Goal: Transaction & Acquisition: Obtain resource

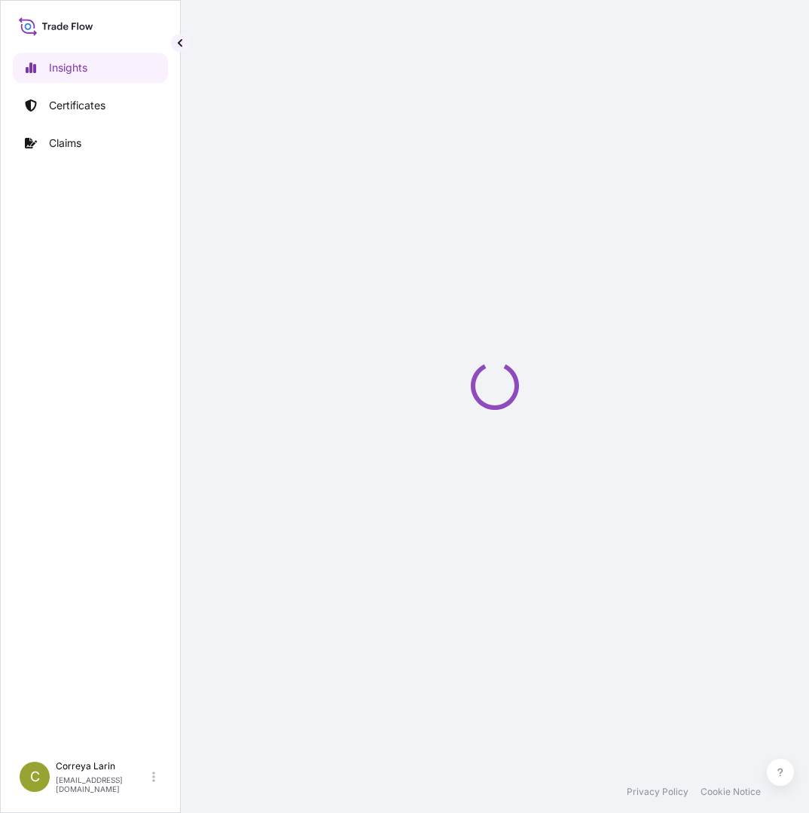
select select "2025"
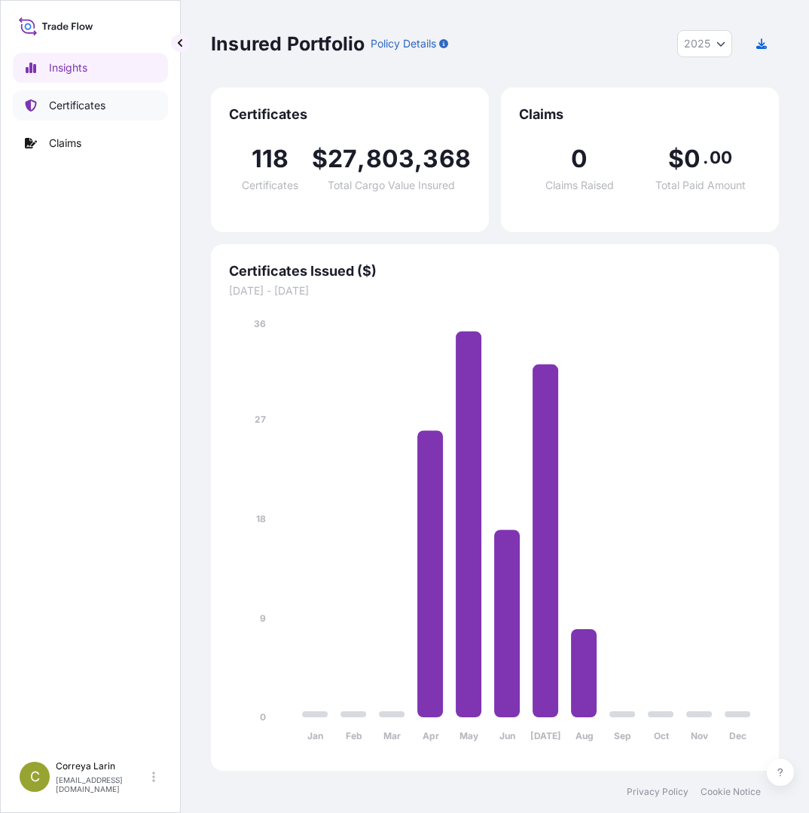
click at [96, 102] on p "Certificates" at bounding box center [77, 105] width 57 height 15
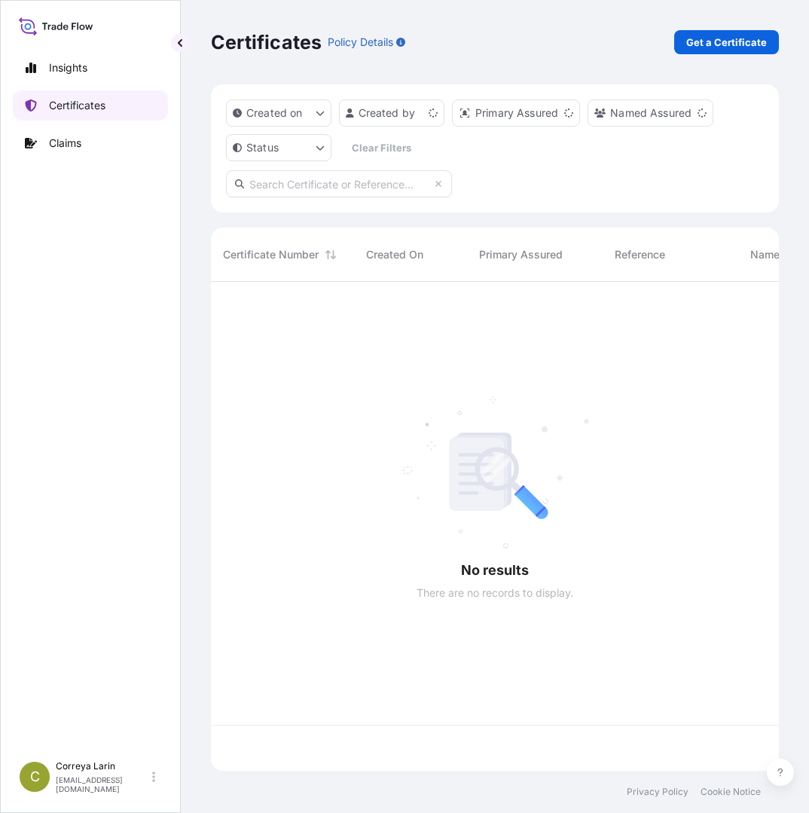
scroll to position [486, 557]
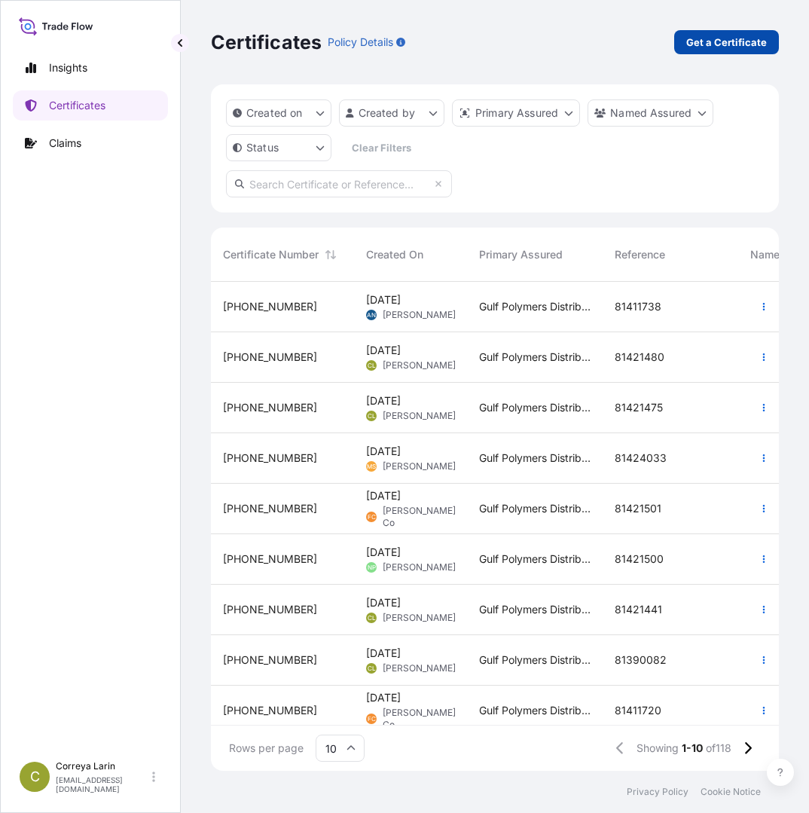
click at [723, 46] on p "Get a Certificate" at bounding box center [726, 42] width 81 height 15
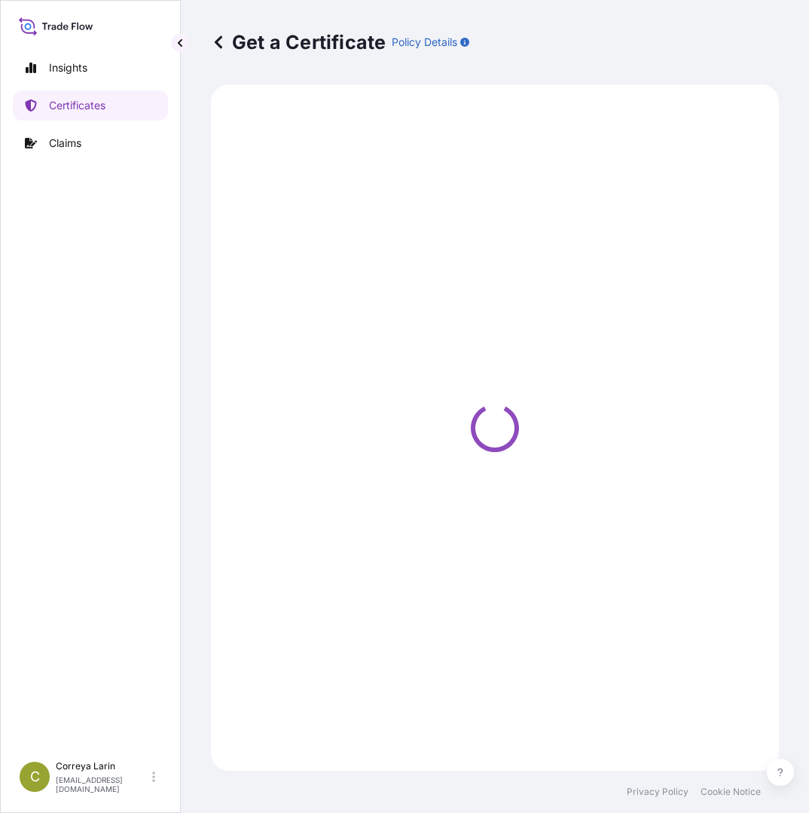
select select "Sea"
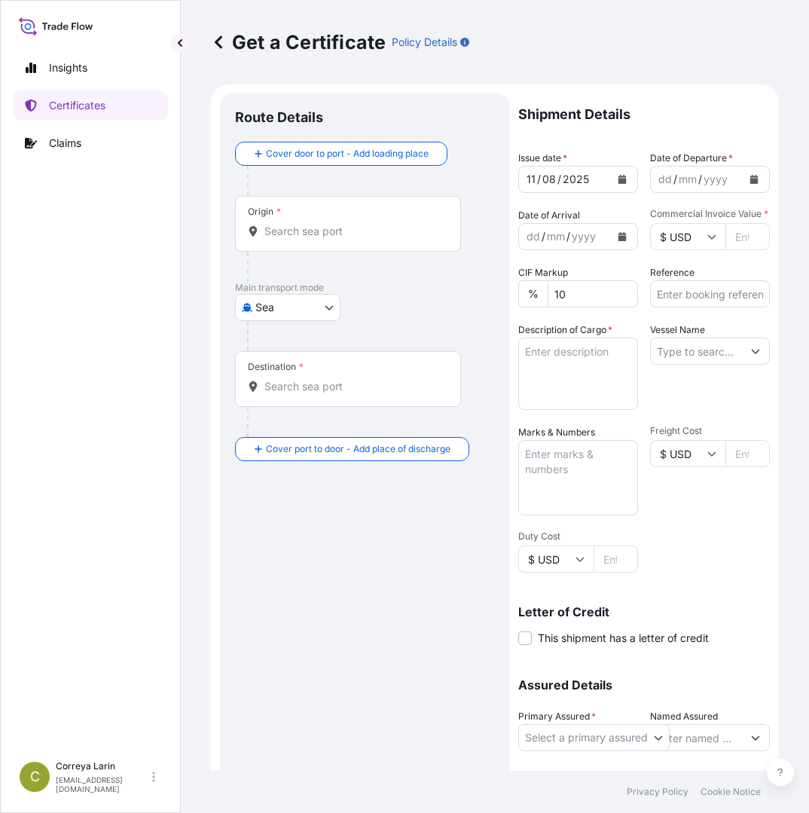
click at [619, 179] on icon "Calendar" at bounding box center [623, 179] width 8 height 9
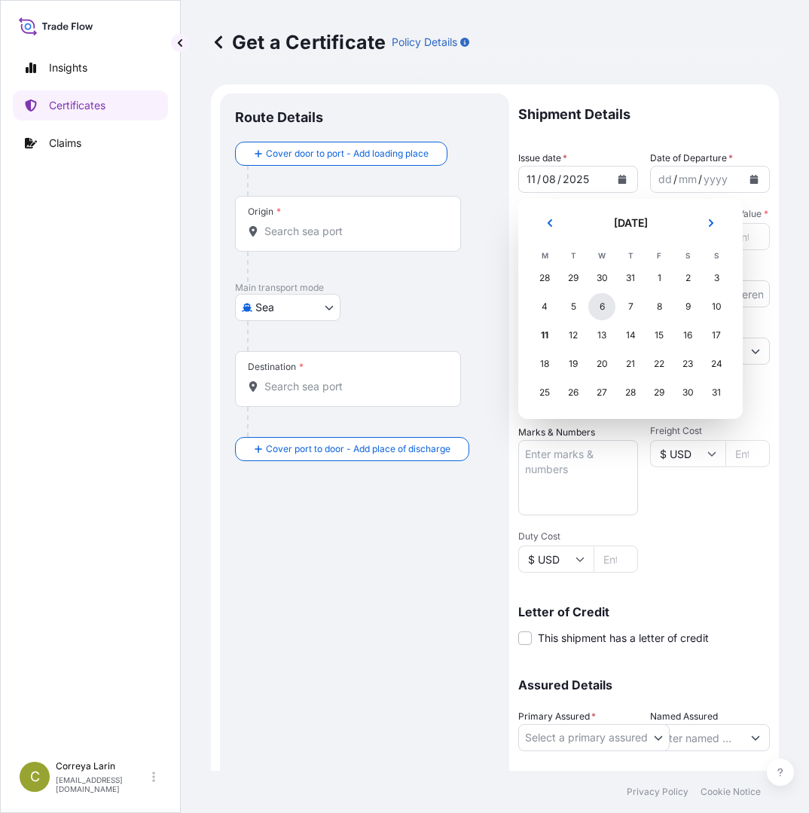
click at [607, 306] on div "6" at bounding box center [601, 306] width 27 height 27
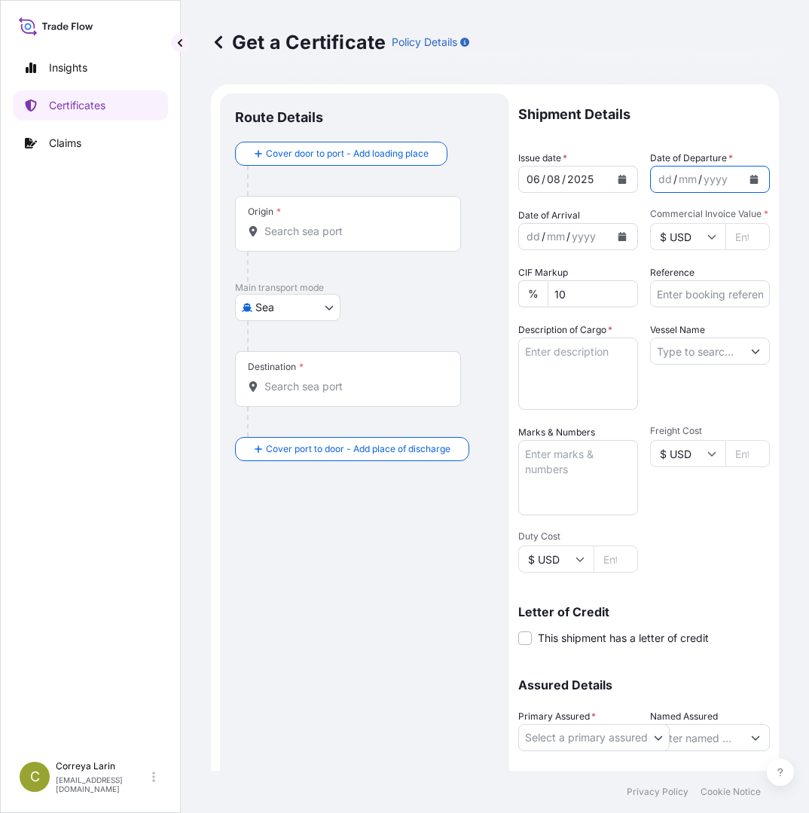
click at [750, 178] on icon "Calendar" at bounding box center [754, 179] width 9 height 9
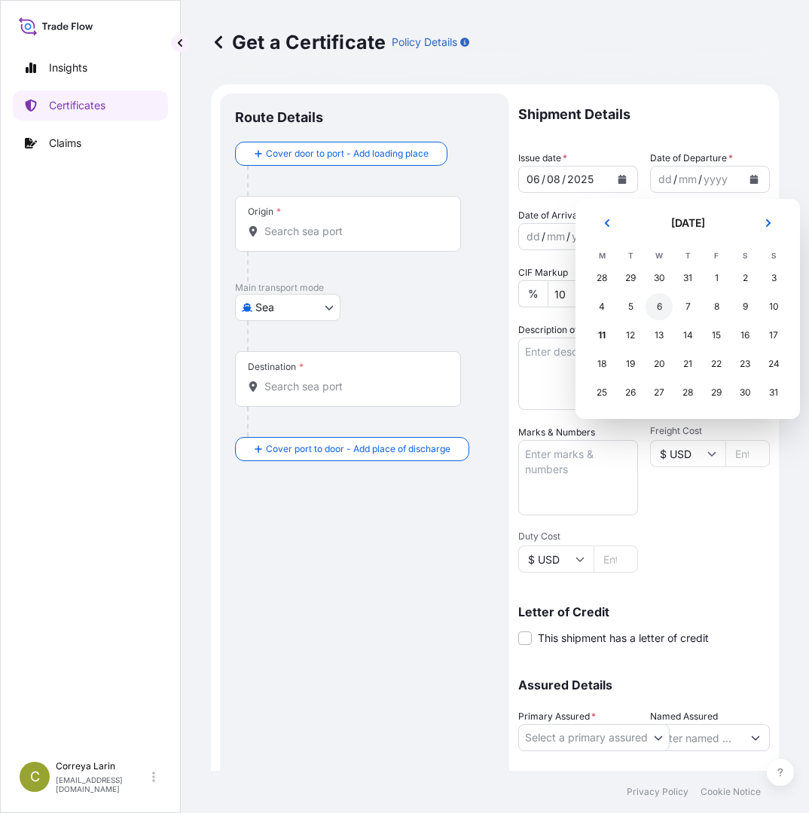
click at [656, 307] on div "6" at bounding box center [659, 306] width 27 height 27
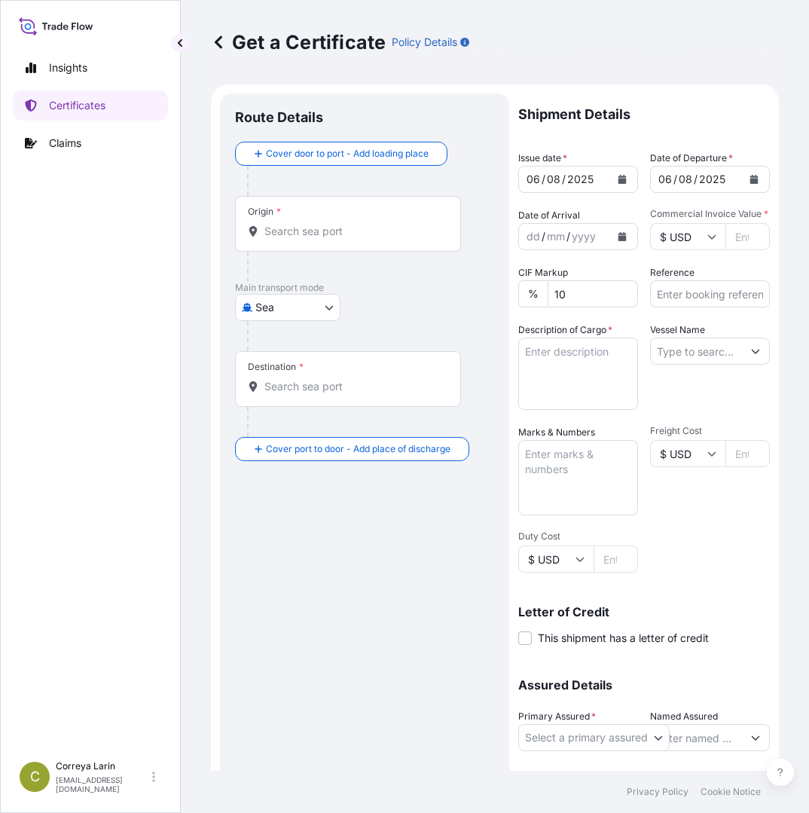
click at [583, 359] on textarea "Description of Cargo *" at bounding box center [578, 374] width 120 height 72
paste textarea "MISR POLYMERS INDUSTRIES S.A.E. 21 ANDALUS ST., P O BOX : 251, HELIOPOLIS POST …"
type textarea "MISR POLYMERS INDUSTRIES S.A.E. 21 ANDALUS ST., P O BOX : 251, HELIOPOLIS POST …"
click at [381, 396] on div "Destination *" at bounding box center [348, 379] width 226 height 56
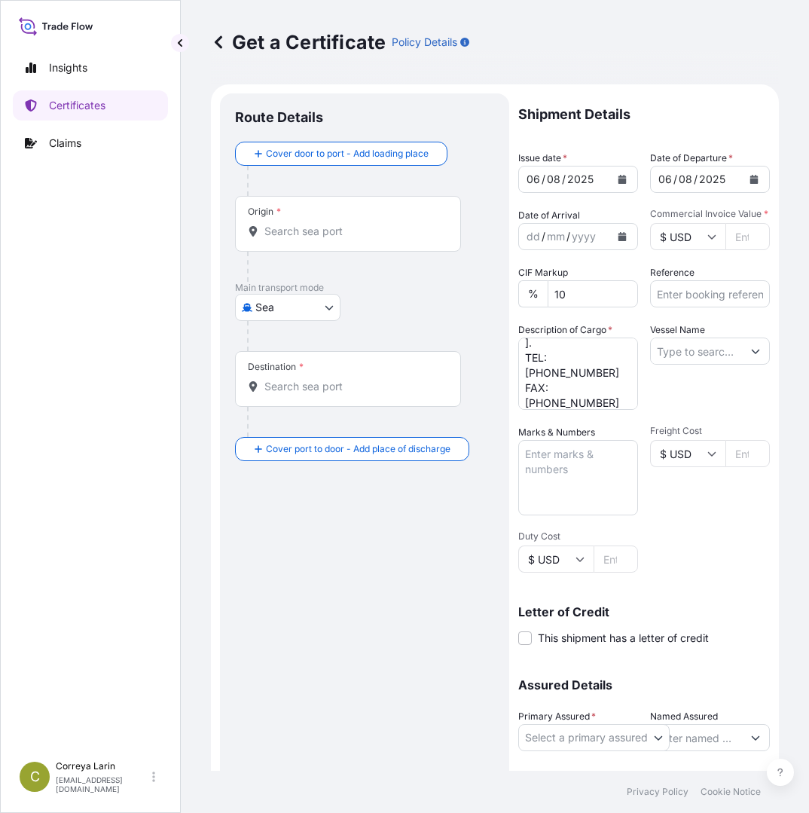
click at [381, 394] on input "Destination *" at bounding box center [353, 386] width 178 height 15
paste input "ALEXANDRIA, EGYPT"
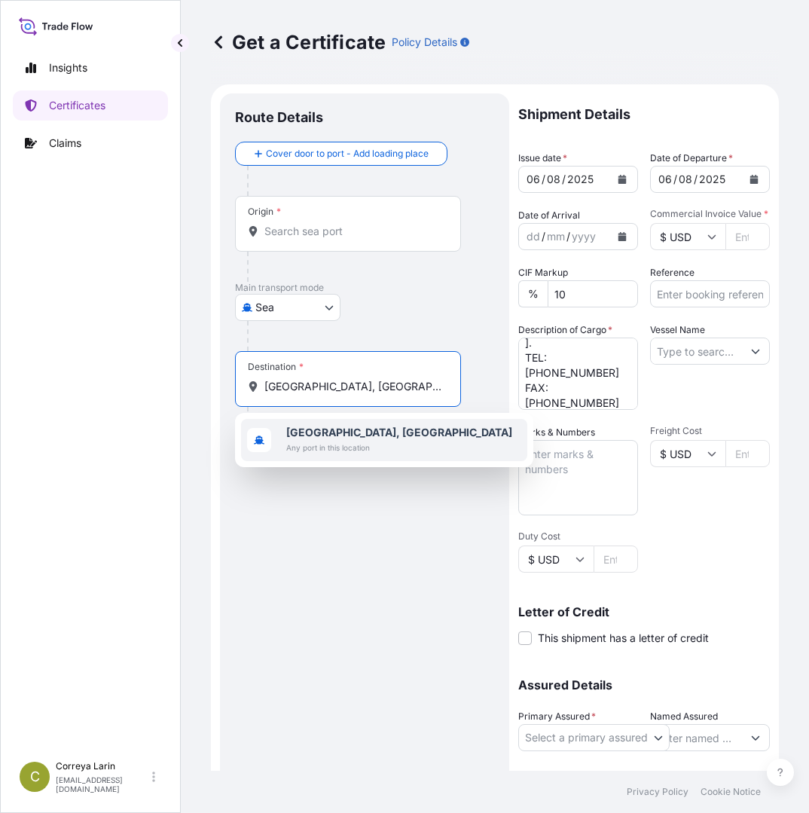
click at [305, 445] on span "Any port in this location" at bounding box center [399, 447] width 226 height 15
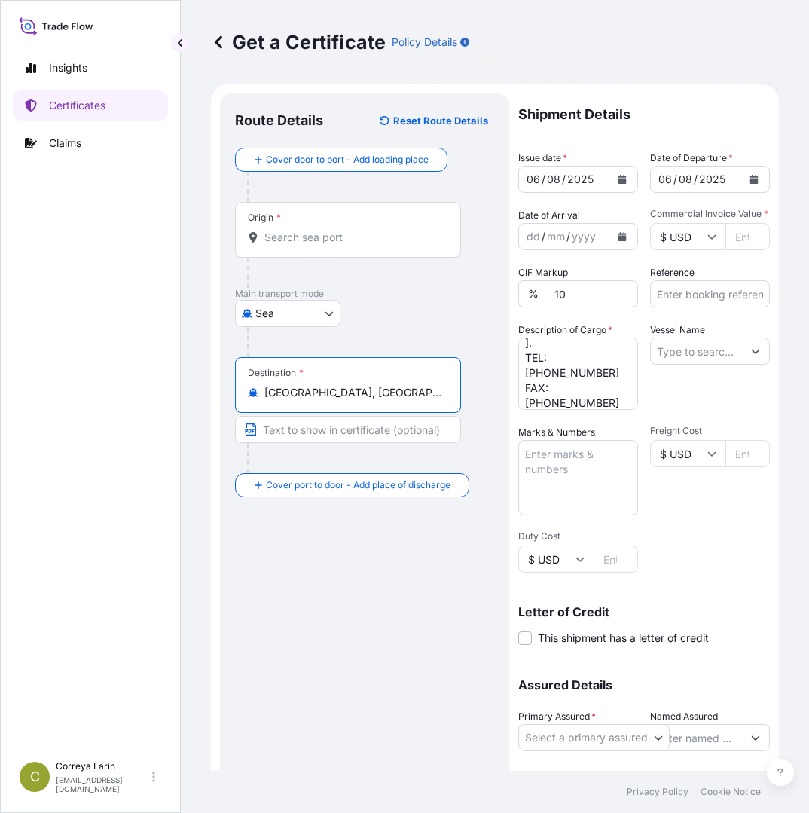
type input "Alexandria, Egypt"
click at [335, 234] on input "Origin *" at bounding box center [353, 237] width 178 height 15
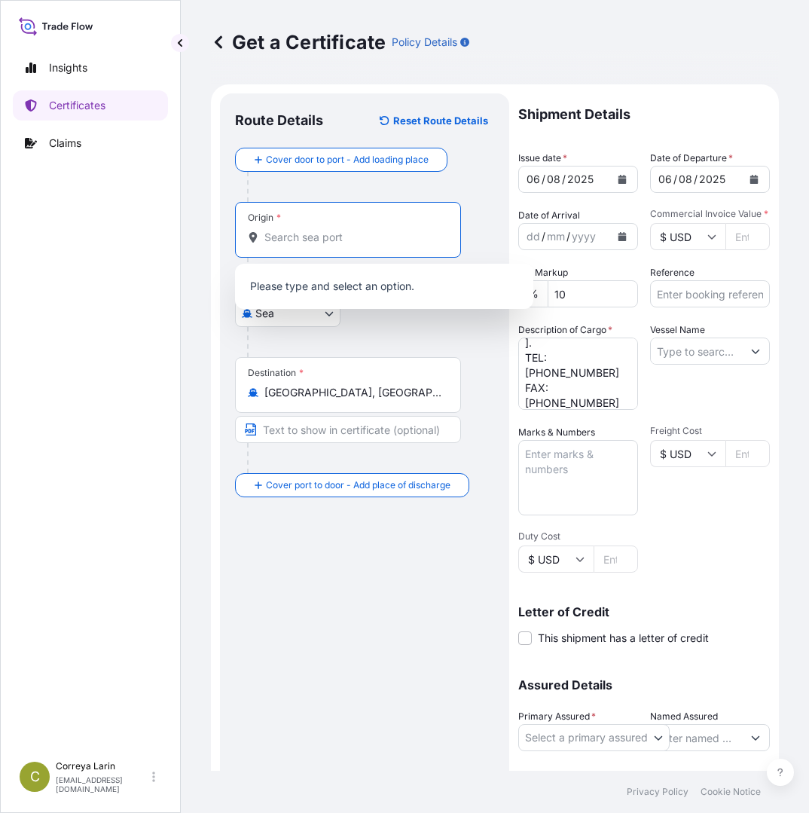
paste input "AL JUABIL SAUDI ARABIA"
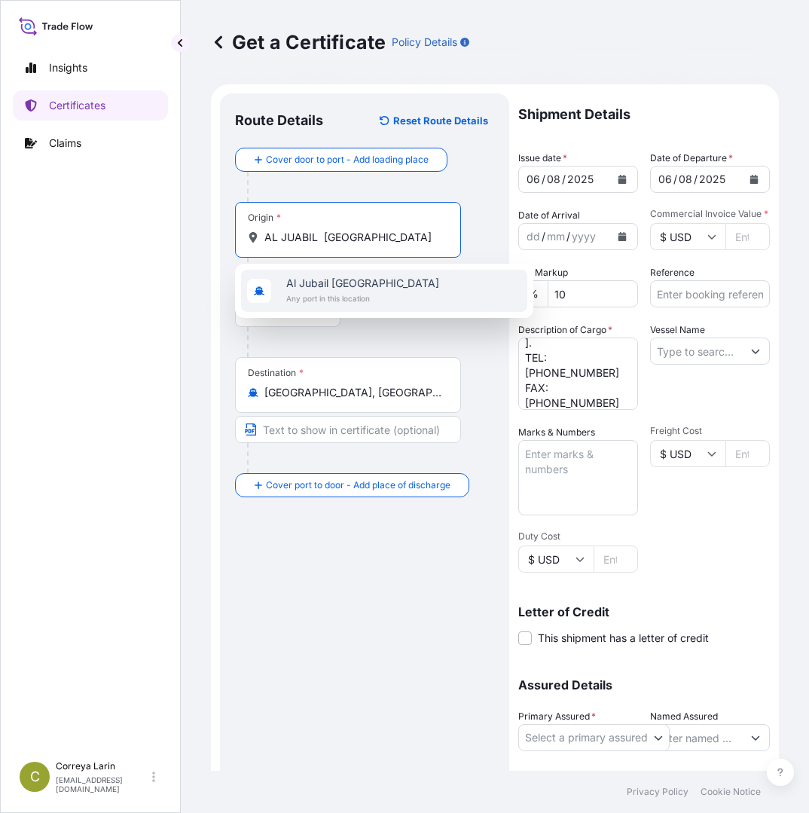
click at [323, 291] on span "Any port in this location" at bounding box center [362, 298] width 153 height 15
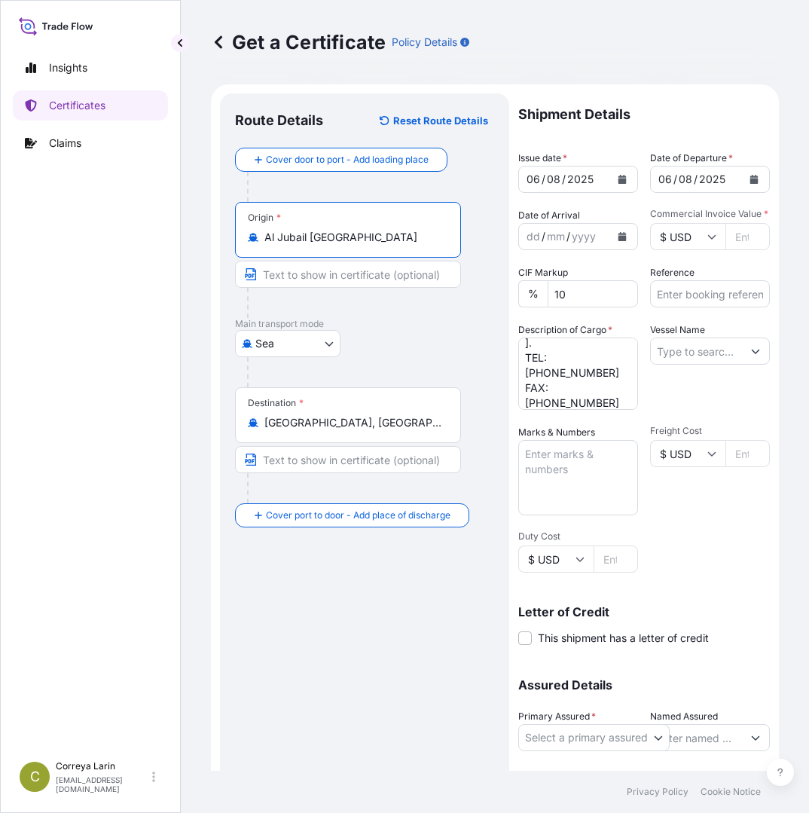
type input "Al Jubail Saudi Arabia"
click at [732, 234] on input "Commercial Invoice Value *" at bounding box center [748, 236] width 44 height 27
paste input "120037.50"
type input "120037.50"
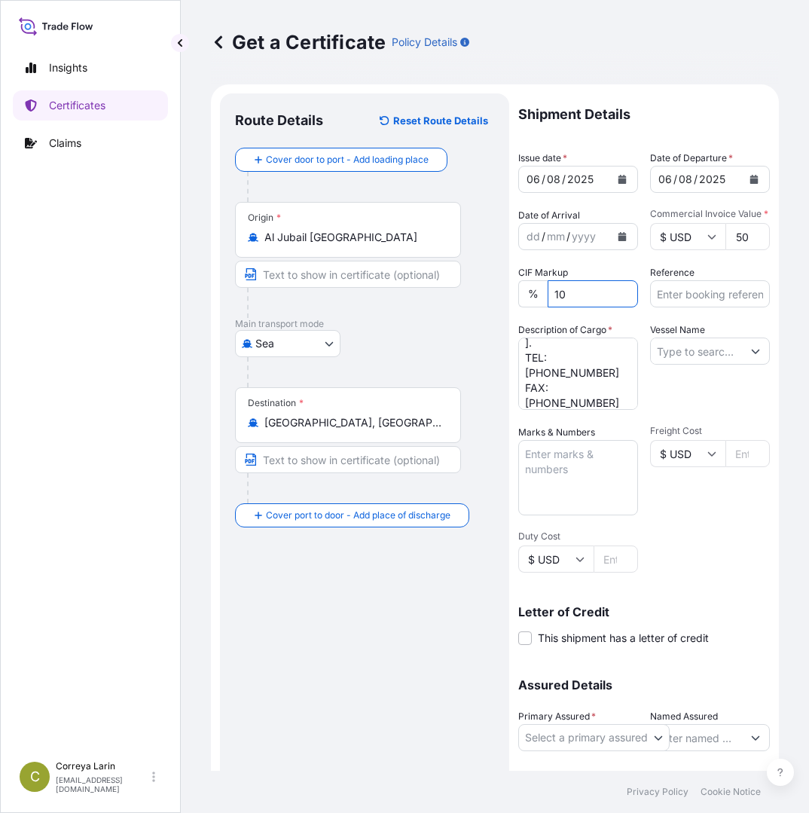
scroll to position [0, 0]
paste input "81421478"
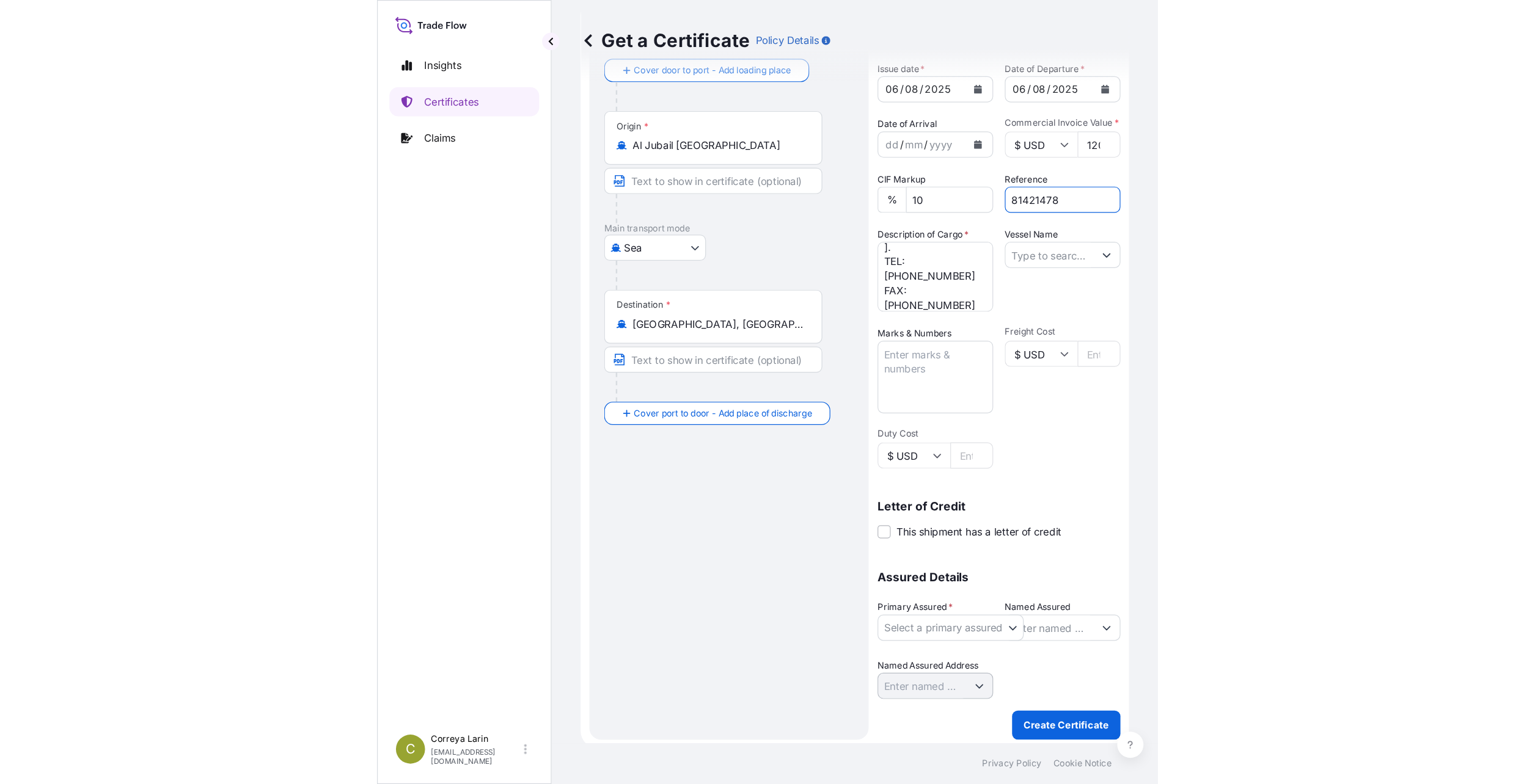
scroll to position [75, 0]
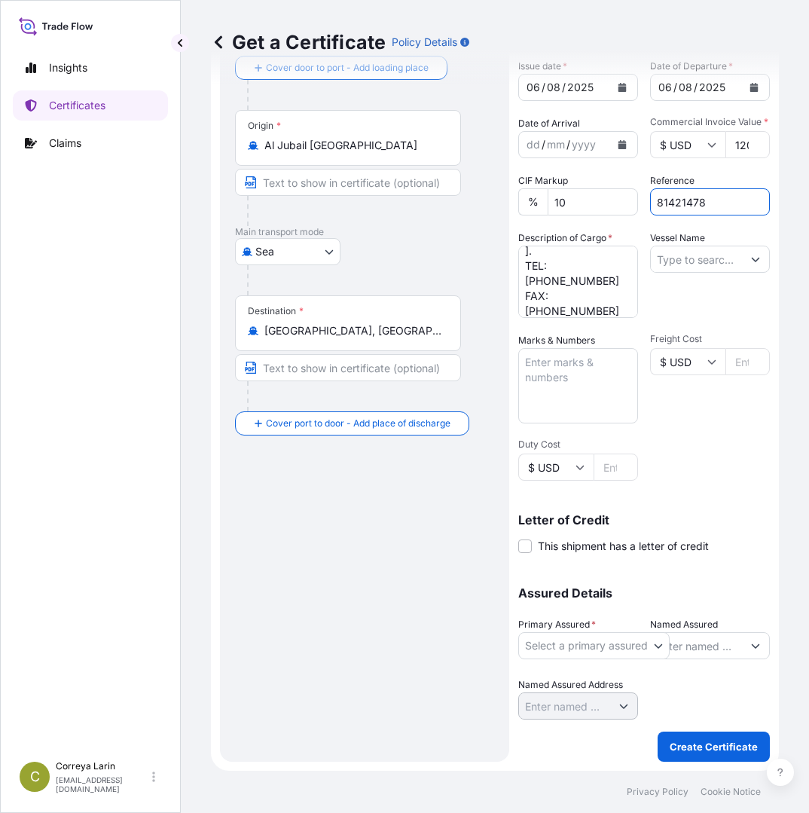
type input "81421478"
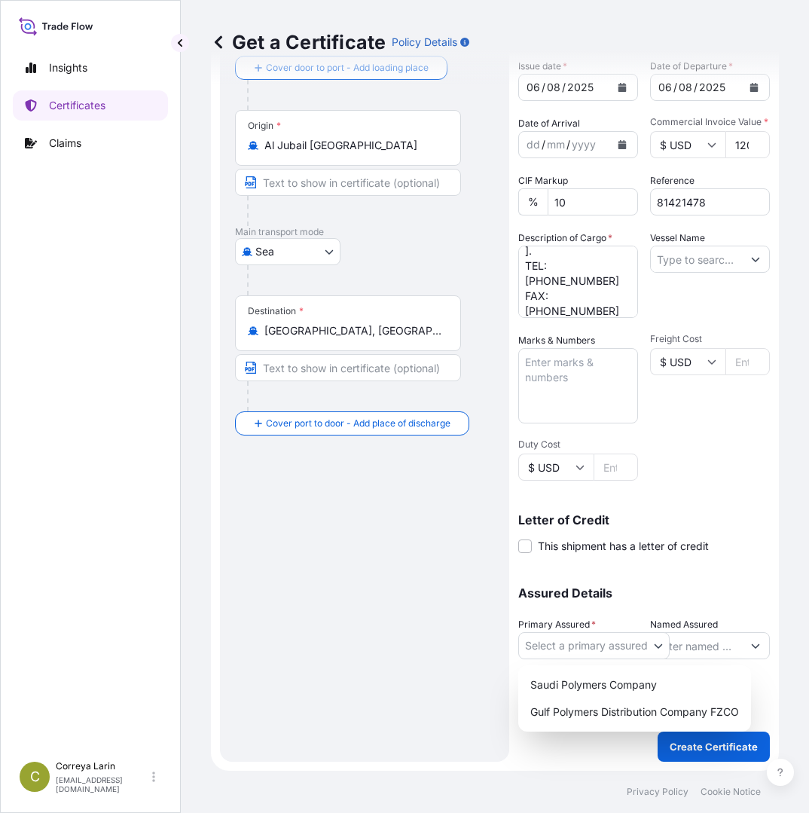
click at [604, 643] on body "Insights Certificates Claims C Correya Larin correzl@cpchem.com Get a Certifica…" at bounding box center [404, 406] width 809 height 813
click at [579, 702] on div "Gulf Polymers Distribution Company FZCO" at bounding box center [634, 711] width 221 height 27
select select "31643"
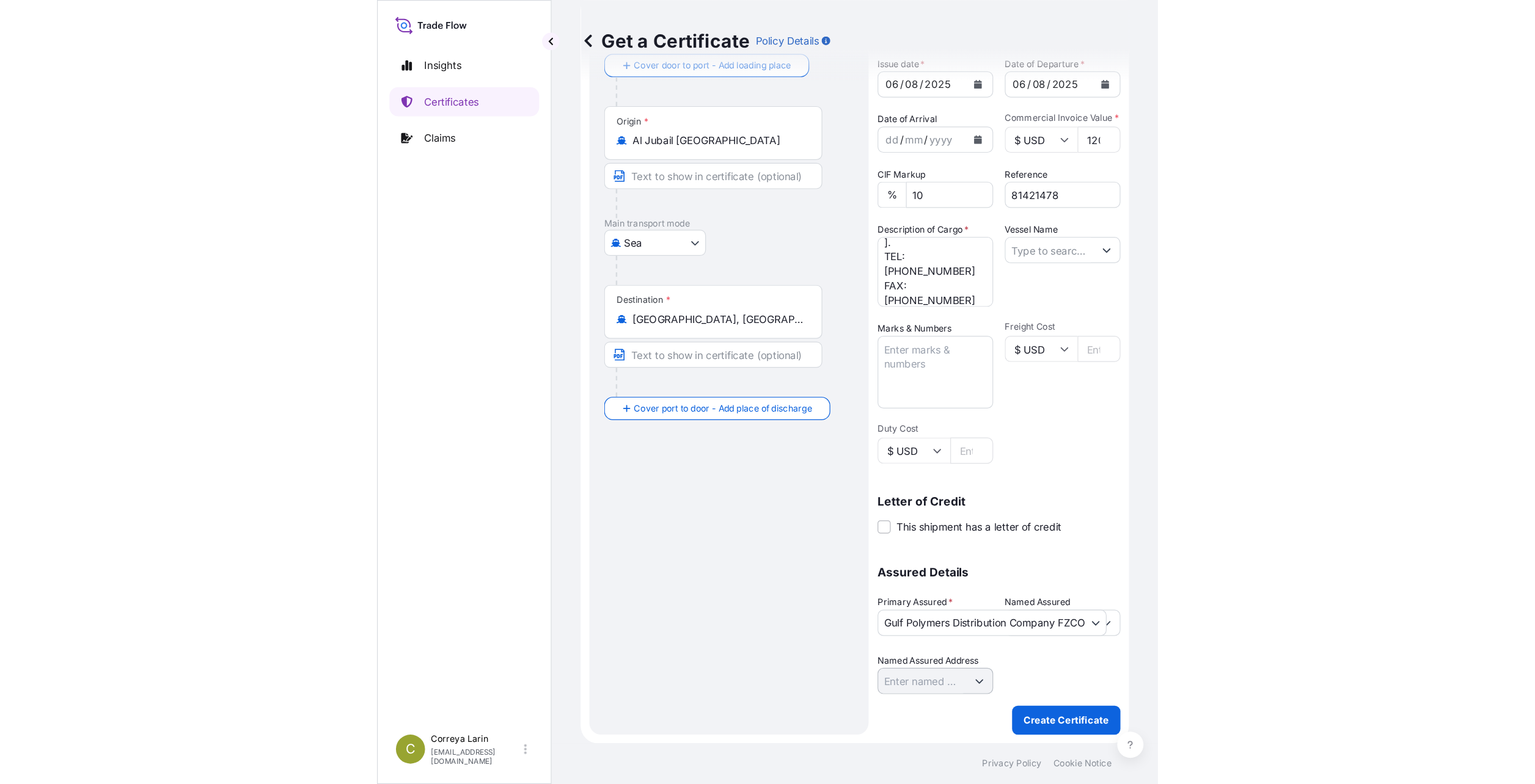
scroll to position [0, 0]
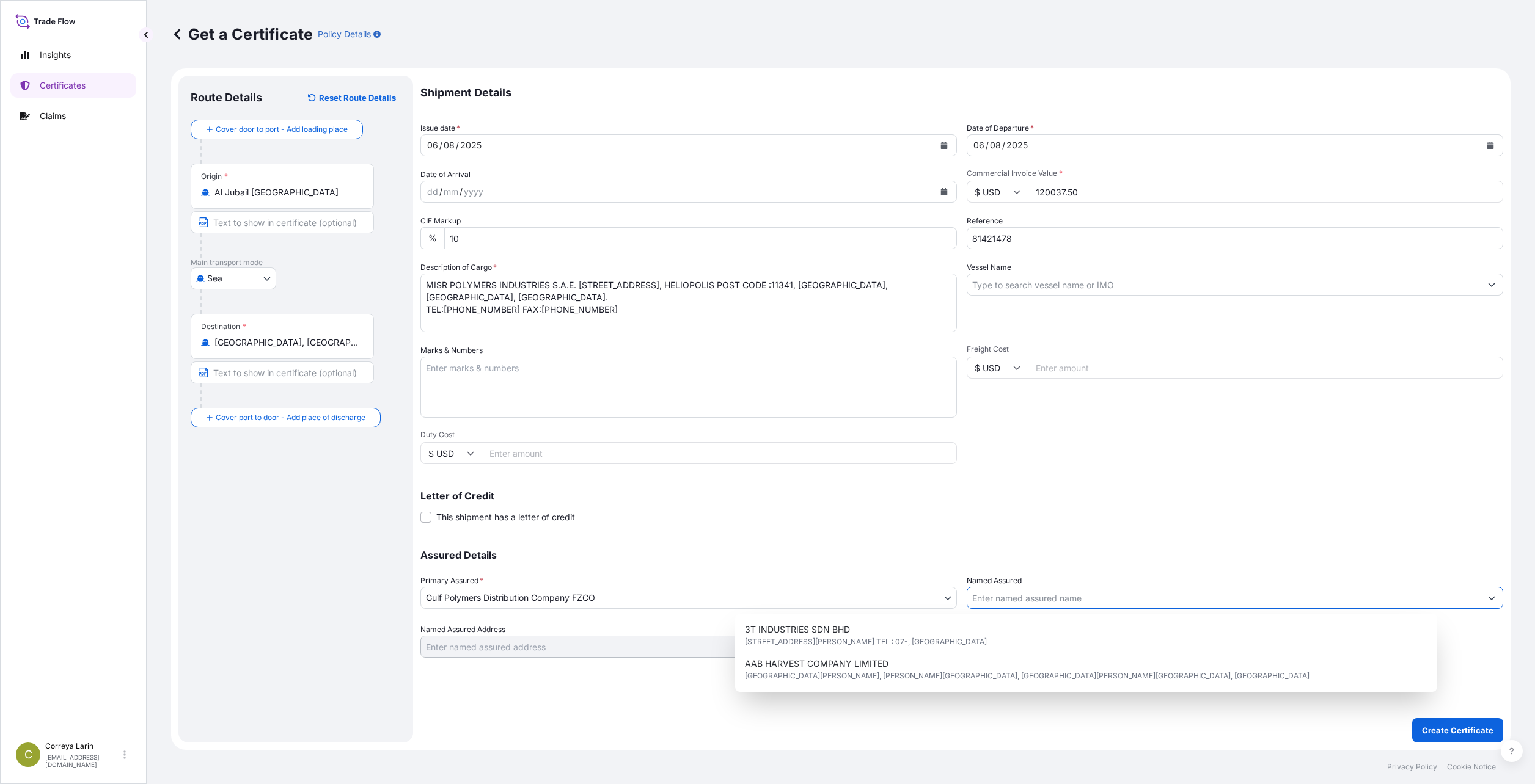
click at [655, 601] on input "Named Assured" at bounding box center [1224, 598] width 513 height 22
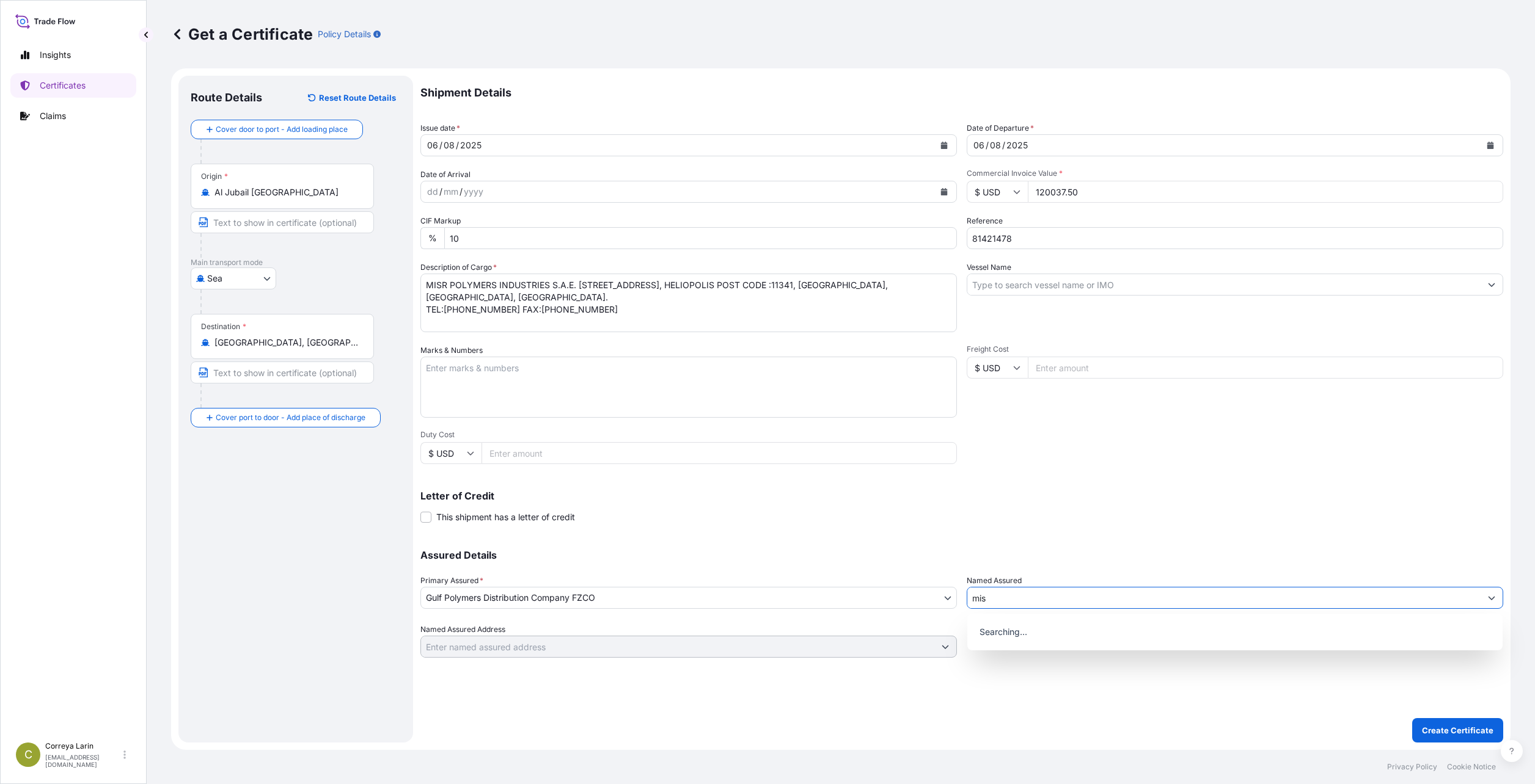
type input "misr"
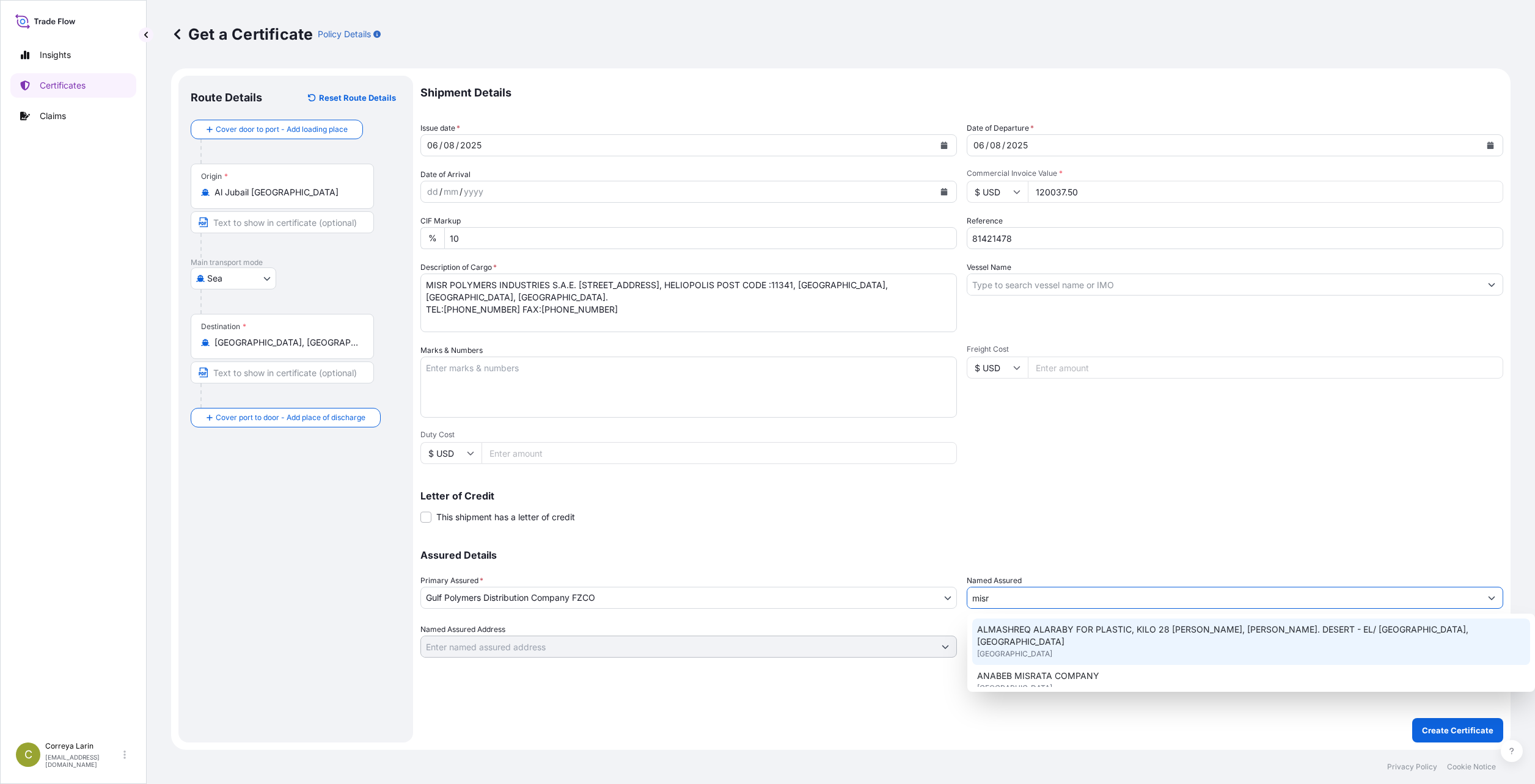
drag, startPoint x: 1014, startPoint y: 599, endPoint x: 918, endPoint y: 583, distance: 97.3
click at [655, 584] on div "Assured Details Primary Assured * Gulf Polymers Distribution Company FZCO Saudi…" at bounding box center [961, 597] width 1083 height 122
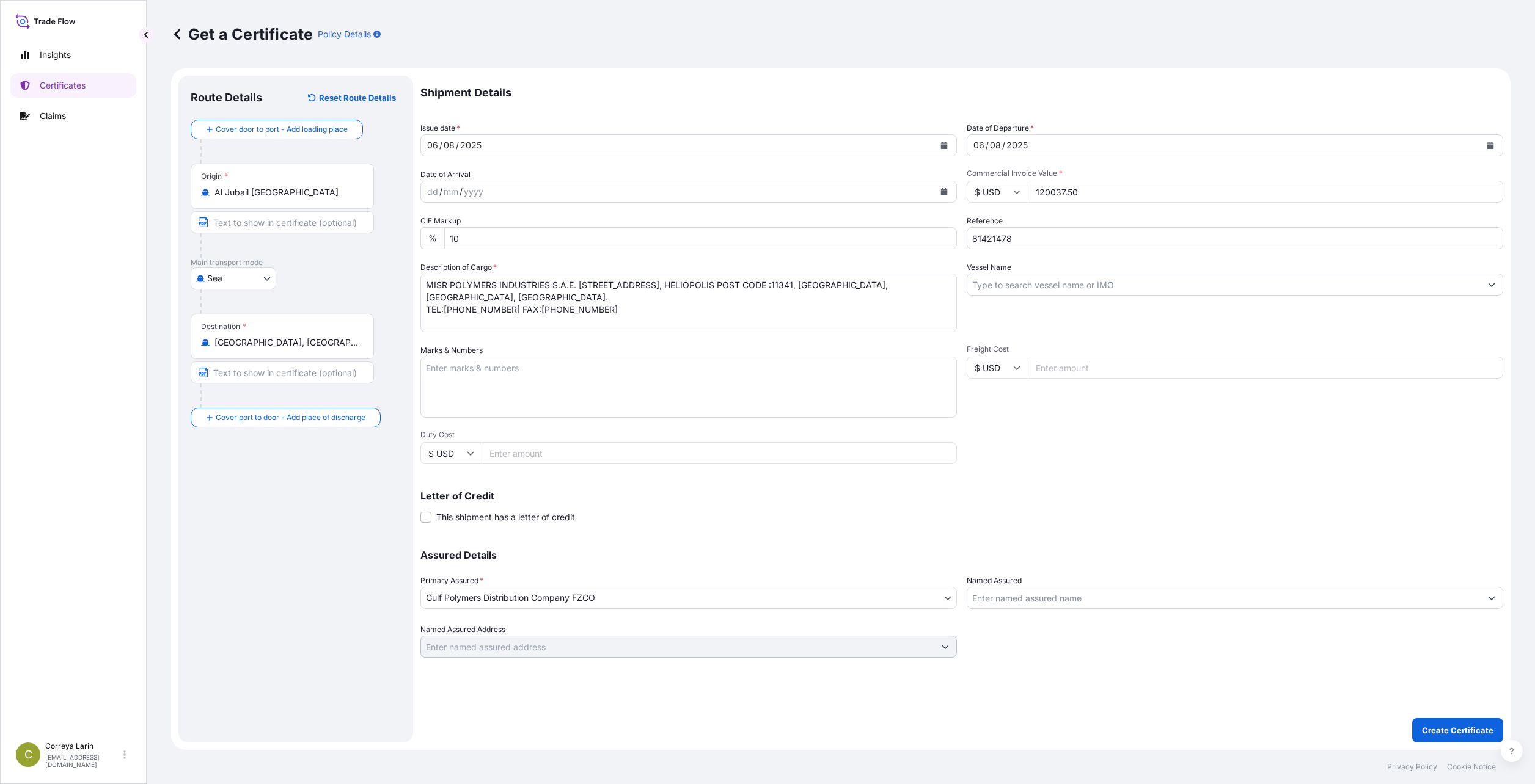
drag, startPoint x: 617, startPoint y: 294, endPoint x: 524, endPoint y: 276, distance: 94.7
click at [617, 294] on textarea "MISR POLYMERS INDUSTRIES S.A.E. 21 ANDALUS ST., P O BOX : 251, HELIOPOLIS POST …" at bounding box center [688, 303] width 537 height 58
drag, startPoint x: 427, startPoint y: 284, endPoint x: 572, endPoint y: 285, distance: 145.0
click at [572, 285] on textarea "MISR POLYMERS INDUSTRIES S.A.E. 21 ANDALUS ST., P O BOX : 251, HELIOPOLIS POST …" at bounding box center [688, 303] width 537 height 58
click at [655, 599] on input "Named Assured" at bounding box center [1224, 598] width 513 height 22
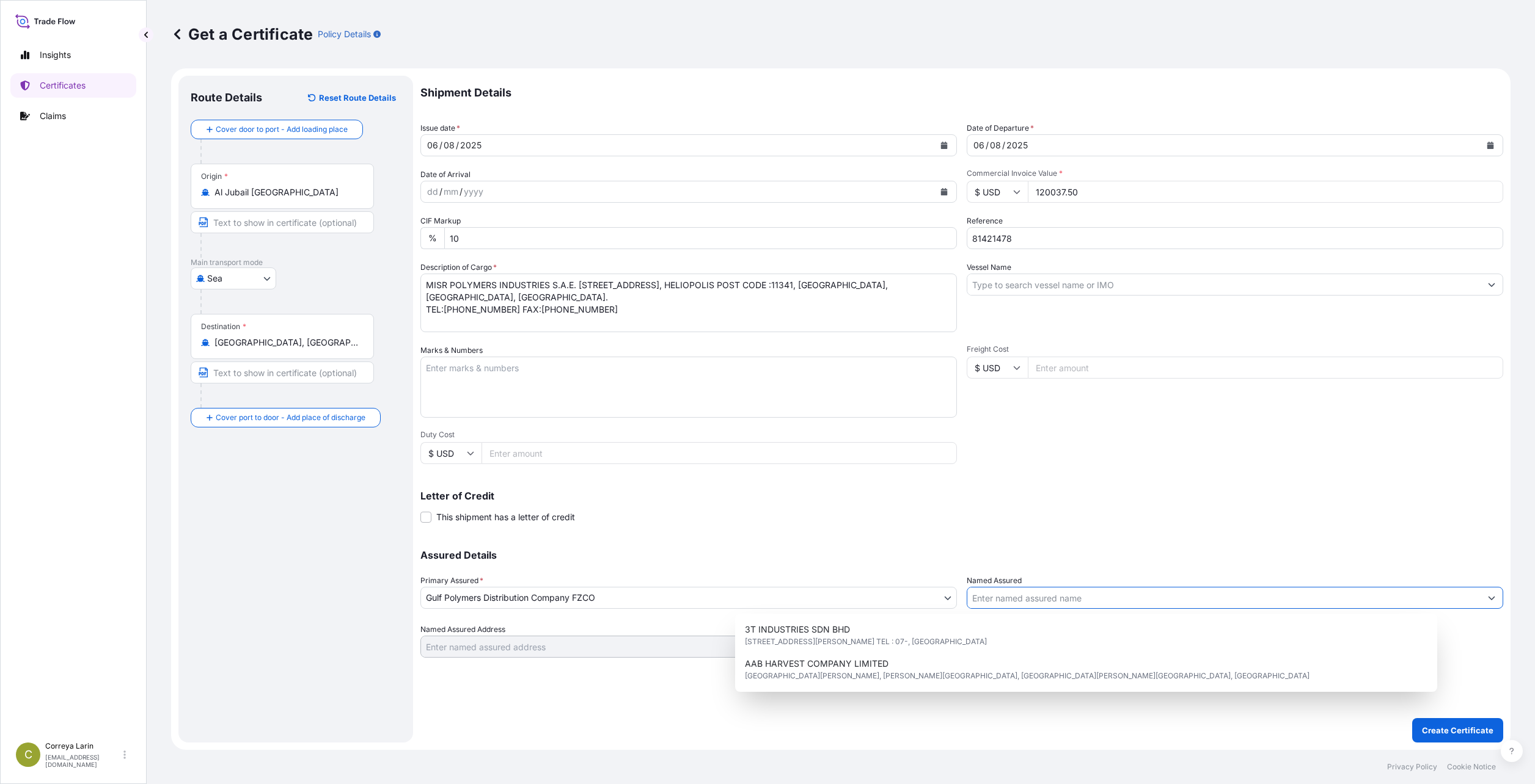
paste input "MISR POLYMERS INDUSTRIES S.A.E"
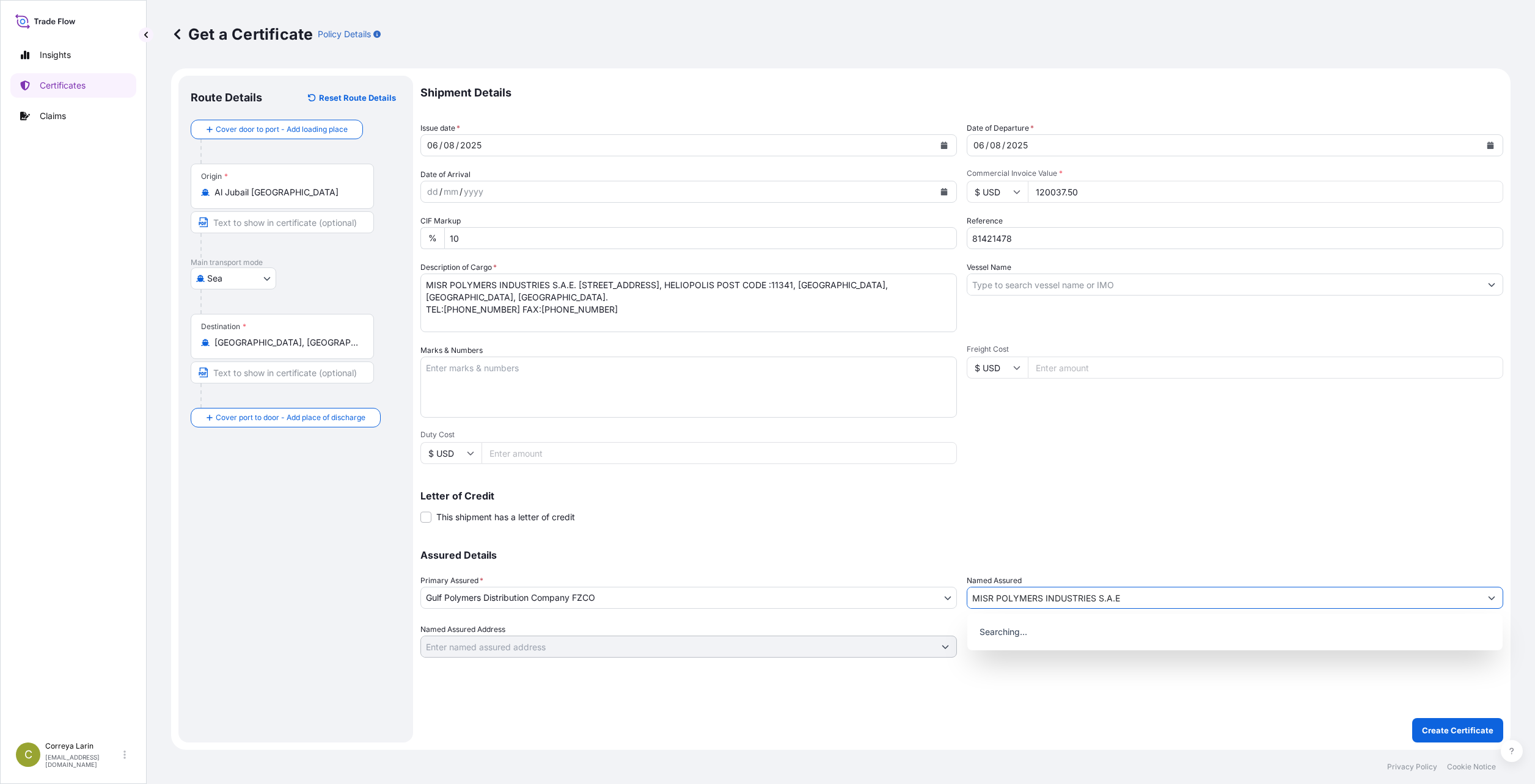
type input "MISR POLYMERS INDUSTRIES S.A.E"
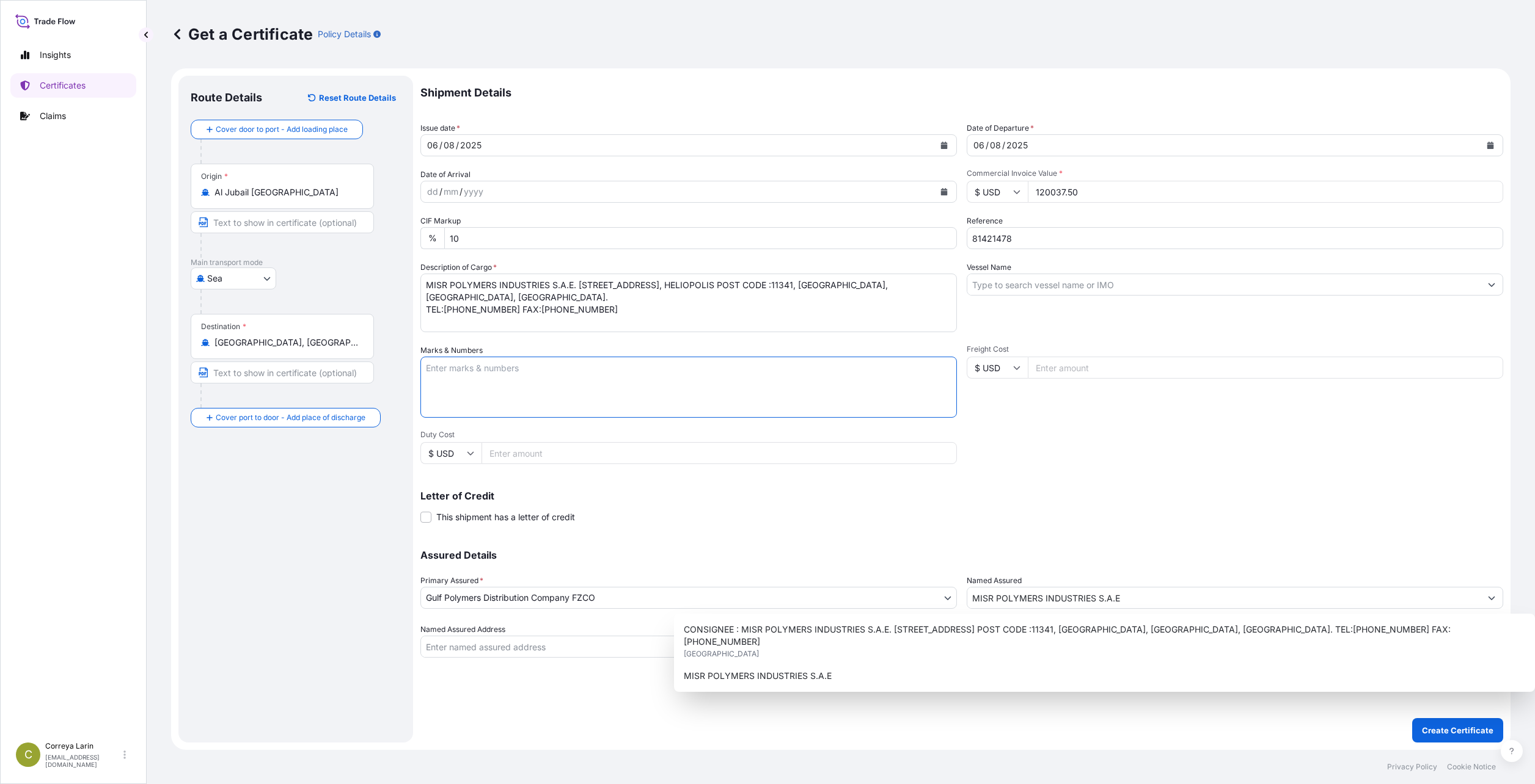
click at [650, 370] on textarea "Marks & Numbers" at bounding box center [688, 387] width 537 height 61
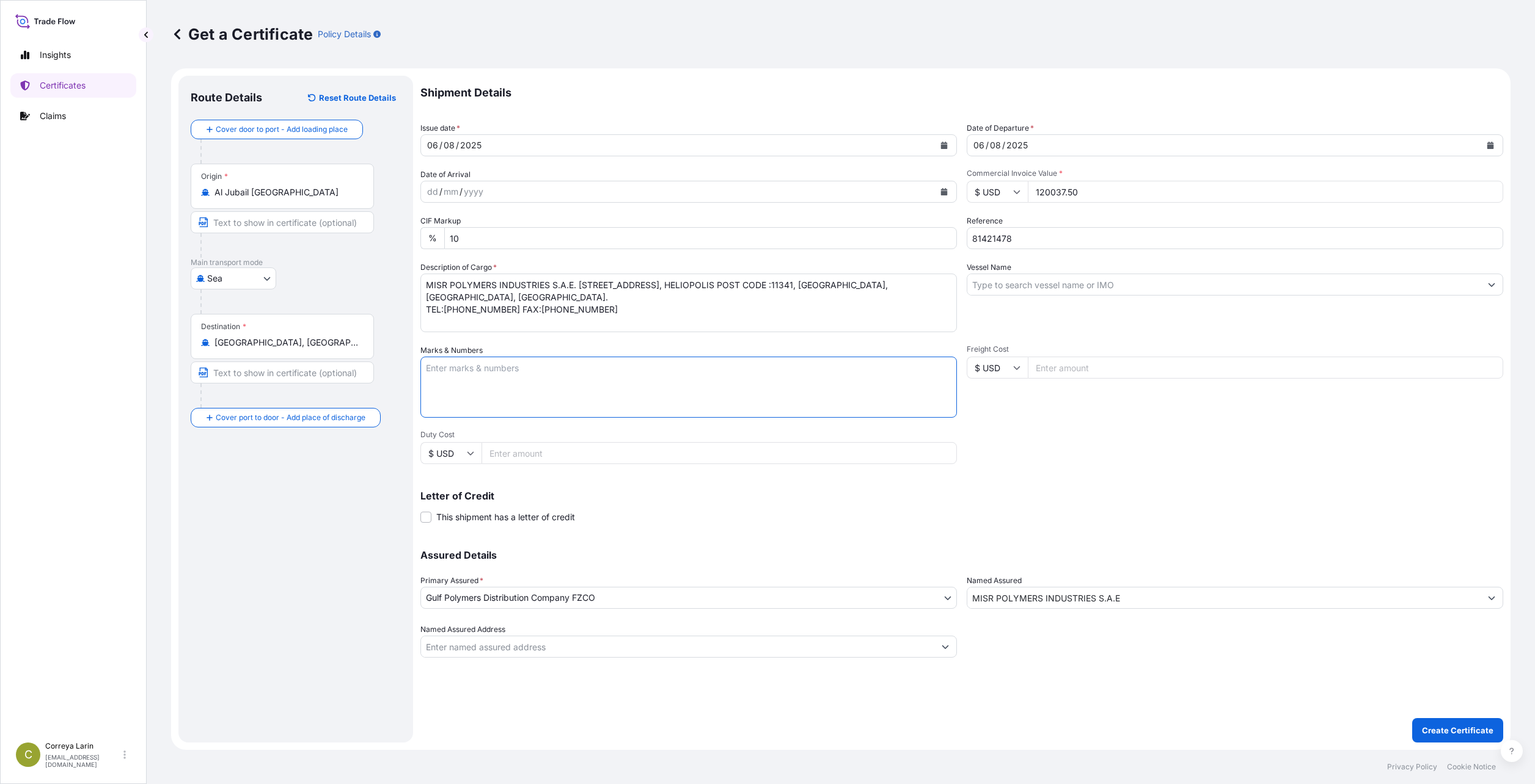
paste textarea "MISR POLYMERS INDUSTRIES S.A.E"
paste textarea "5 X 40 FT CONTAINER CONTAINING 123.750 MT MARLEX HIGH DENSITY POLYETHYLENE RESI…"
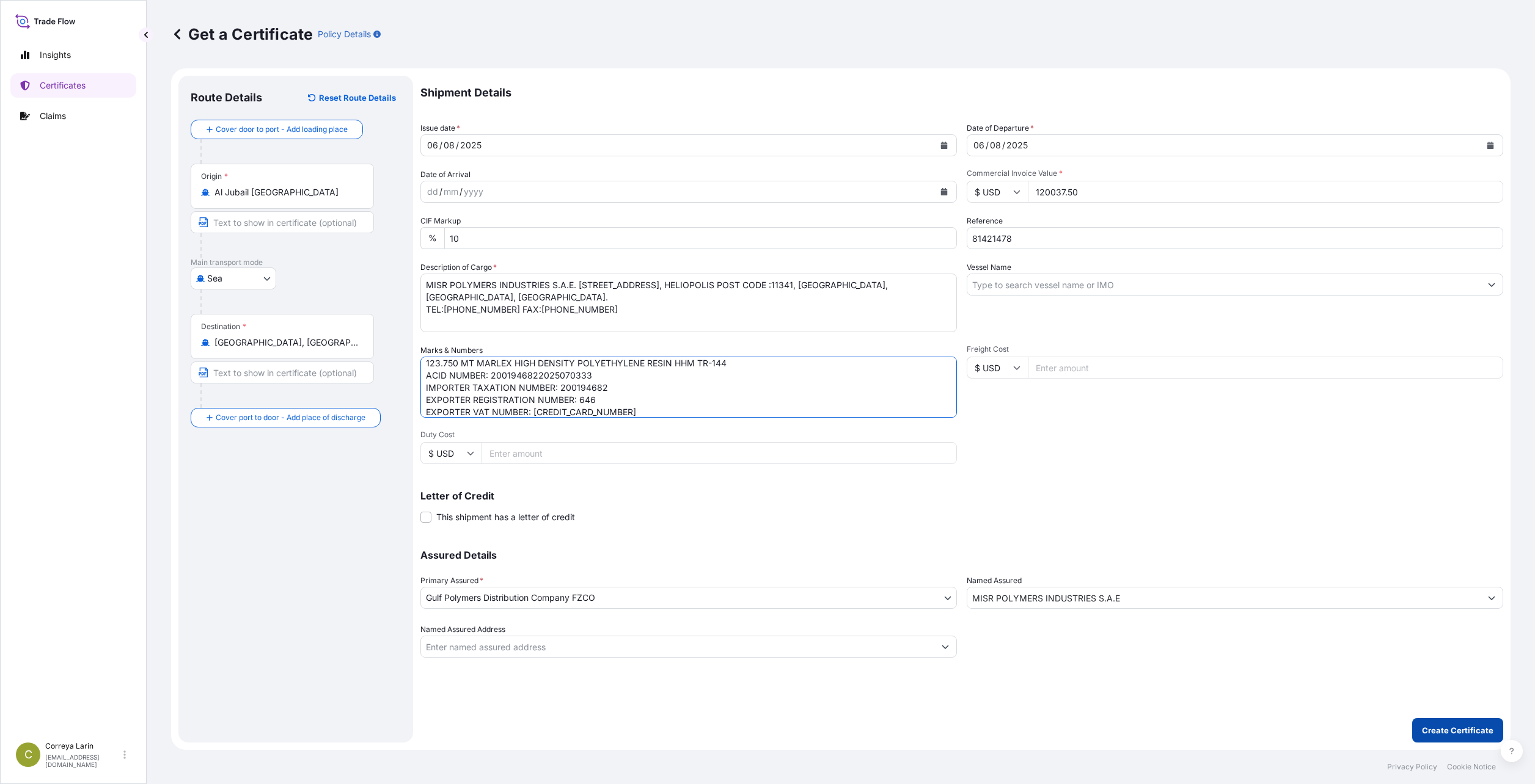
type textarea "5 X 40 FT CONTAINER CONTAINING 123.750 MT MARLEX HIGH DENSITY POLYETHYLENE RESI…"
click at [655, 658] on p "Create Certificate" at bounding box center [1457, 730] width 71 height 12
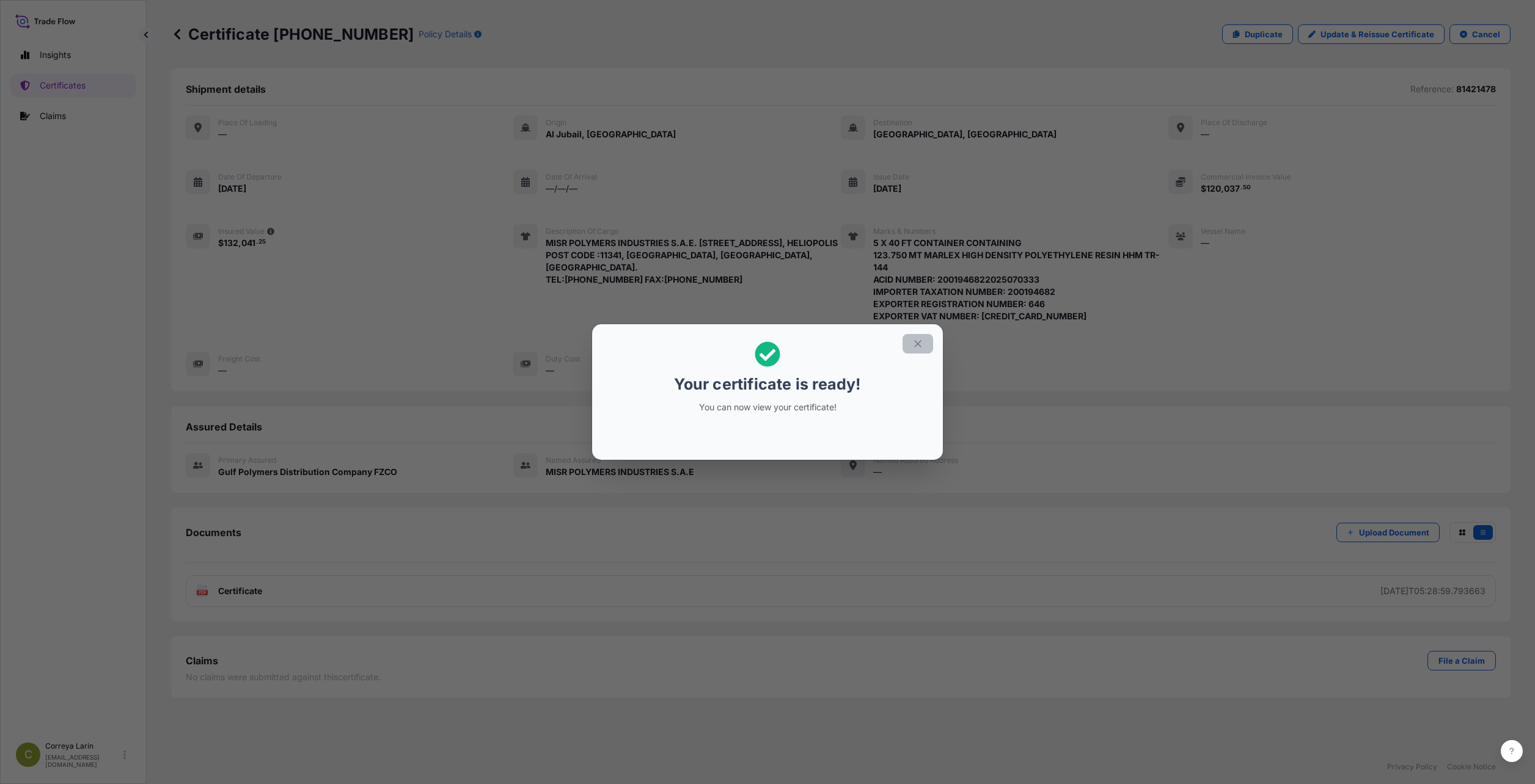
click at [655, 345] on button "button" at bounding box center [918, 344] width 31 height 19
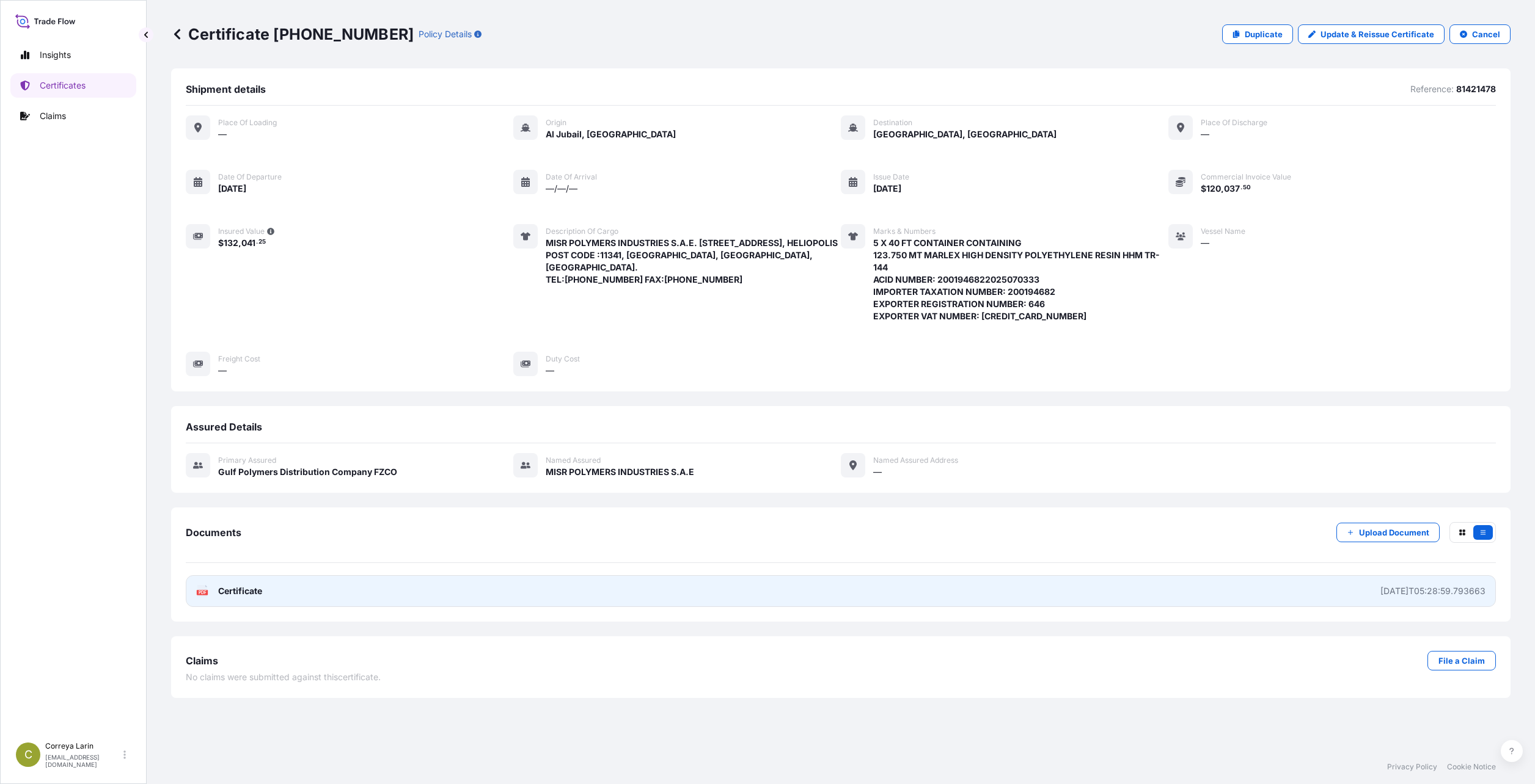
click at [655, 599] on link "PDF Certificate 2025-08-11T05:28:59.793663" at bounding box center [840, 591] width 1310 height 32
